Goal: Information Seeking & Learning: Find specific fact

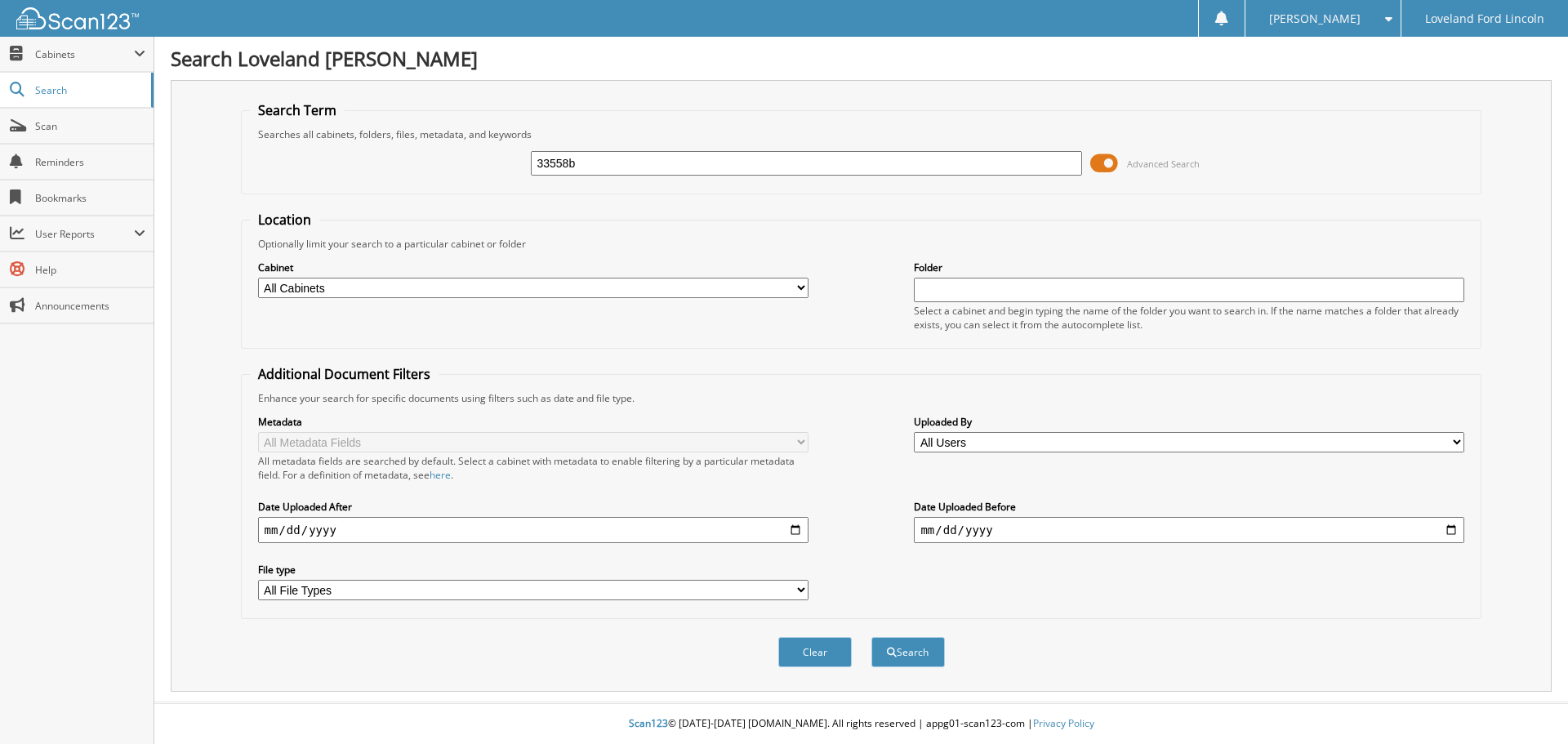
type input "33558b"
click at [871, 637] on button "Search" at bounding box center [908, 651] width 73 height 31
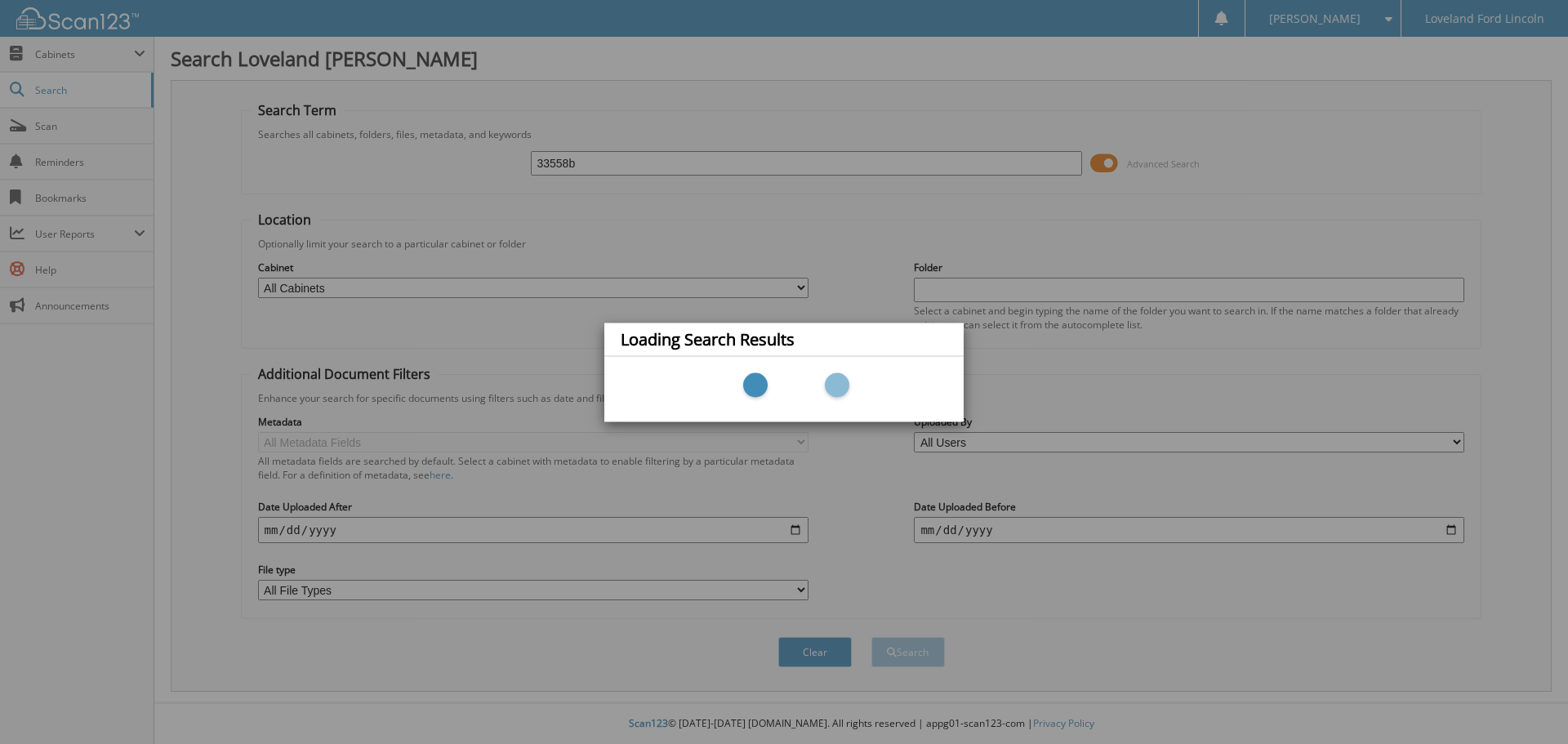
click at [505, 163] on div "Loading Search Results" at bounding box center [784, 372] width 1568 height 744
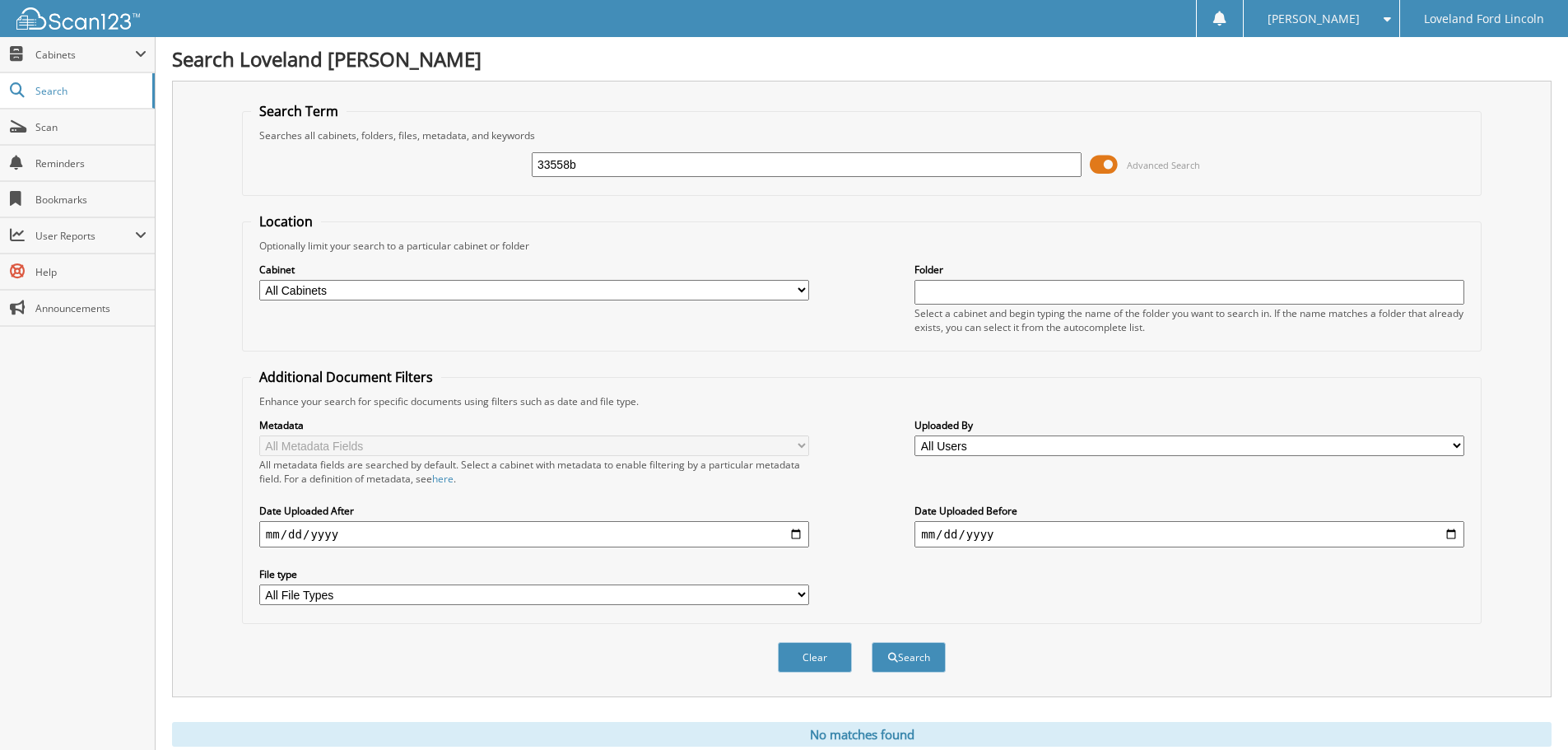
click at [562, 165] on input "33558b" at bounding box center [806, 165] width 549 height 25
type input "335558b"
click at [920, 663] on button "Search" at bounding box center [909, 657] width 74 height 31
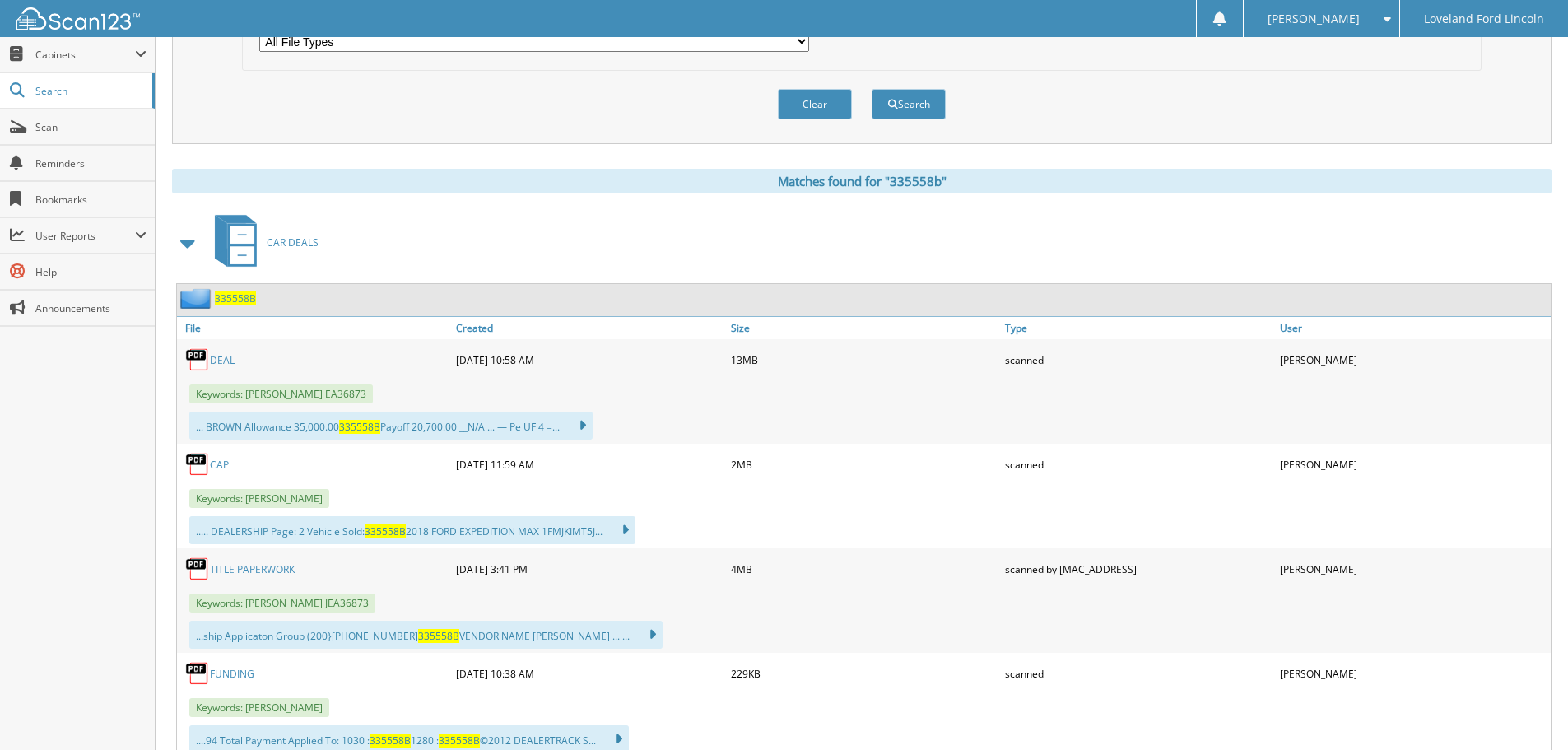
scroll to position [576, 0]
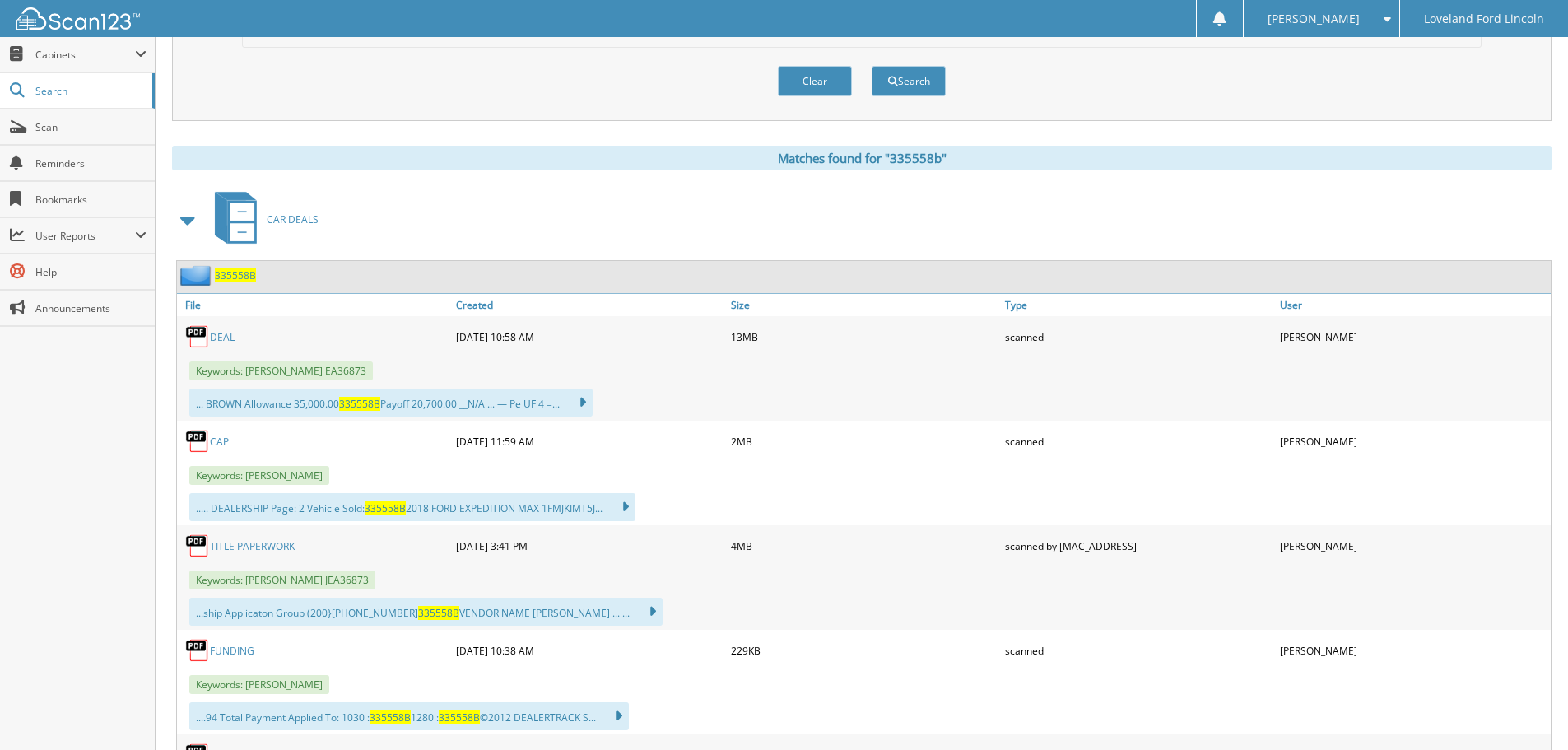
click at [221, 338] on link "DEAL" at bounding box center [222, 337] width 25 height 14
